Goal: Task Accomplishment & Management: Manage account settings

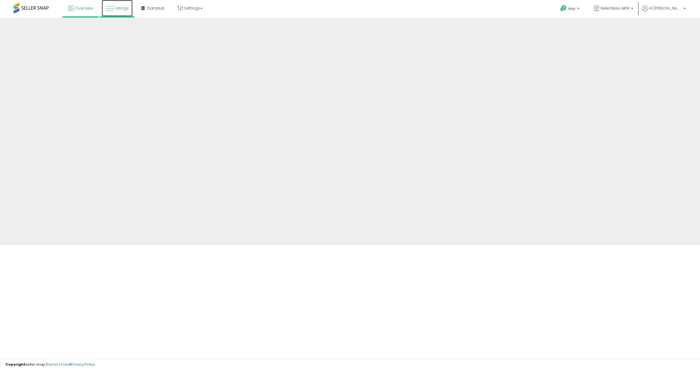
click at [124, 8] on span "Listings" at bounding box center [121, 7] width 14 height 5
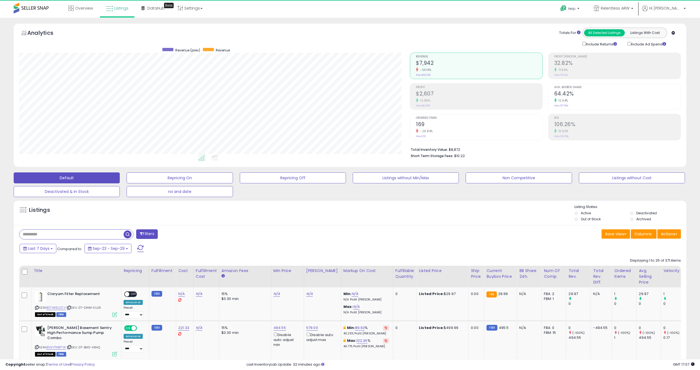
scroll to position [112, 391]
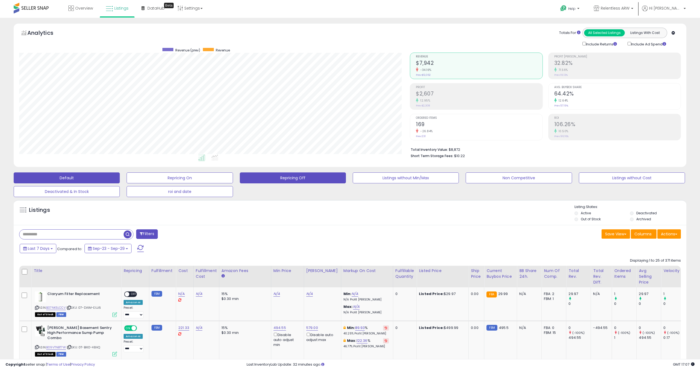
click at [287, 177] on button "Repricing Off" at bounding box center [293, 177] width 106 height 11
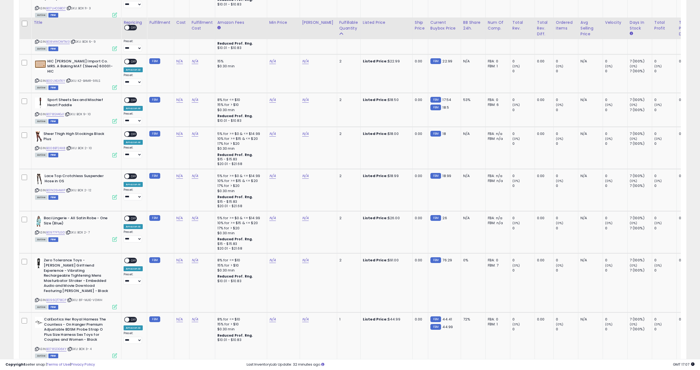
scroll to position [912, 0]
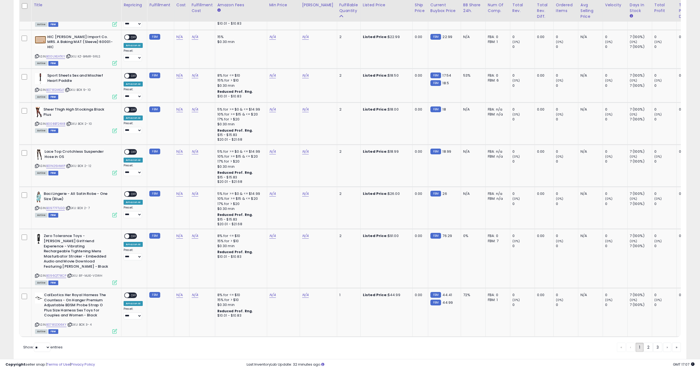
click at [648, 342] on link "2" at bounding box center [648, 346] width 9 height 9
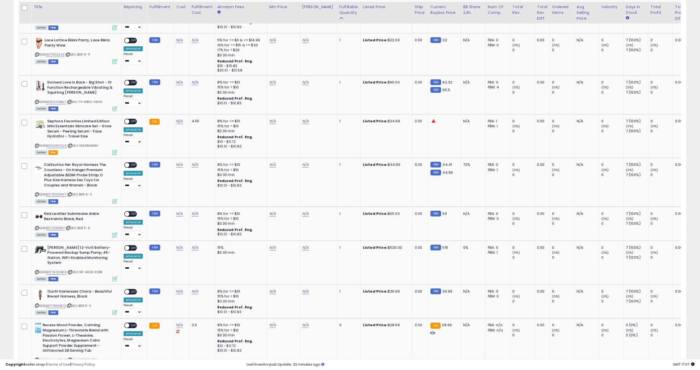
scroll to position [606, 0]
